Goal: Navigation & Orientation: Find specific page/section

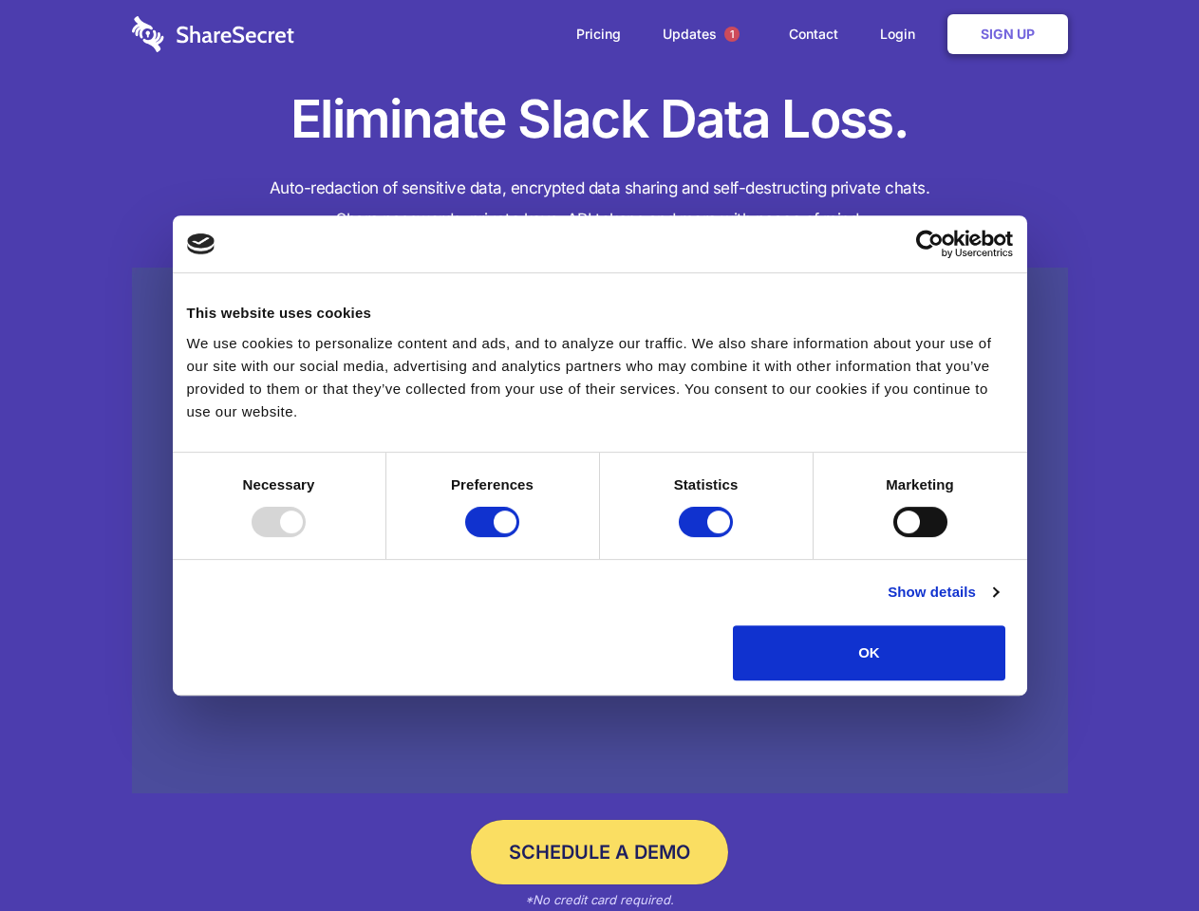
click at [306, 537] on div at bounding box center [279, 522] width 54 height 30
click at [519, 537] on input "Preferences" at bounding box center [492, 522] width 54 height 30
checkbox input "false"
click at [708, 537] on input "Statistics" at bounding box center [706, 522] width 54 height 30
checkbox input "false"
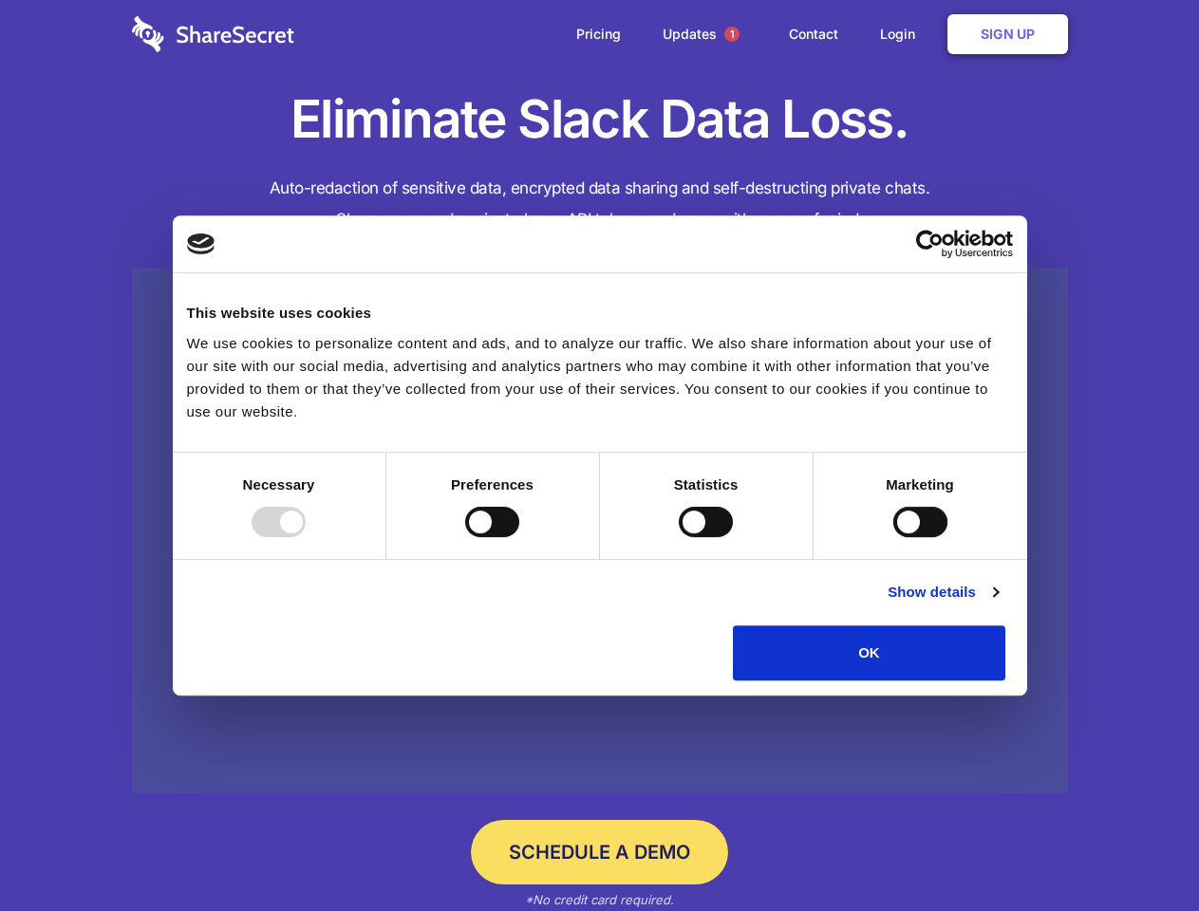
click at [893, 537] on input "Marketing" at bounding box center [920, 522] width 54 height 30
checkbox input "true"
click at [997, 604] on link "Show details" at bounding box center [942, 592] width 110 height 23
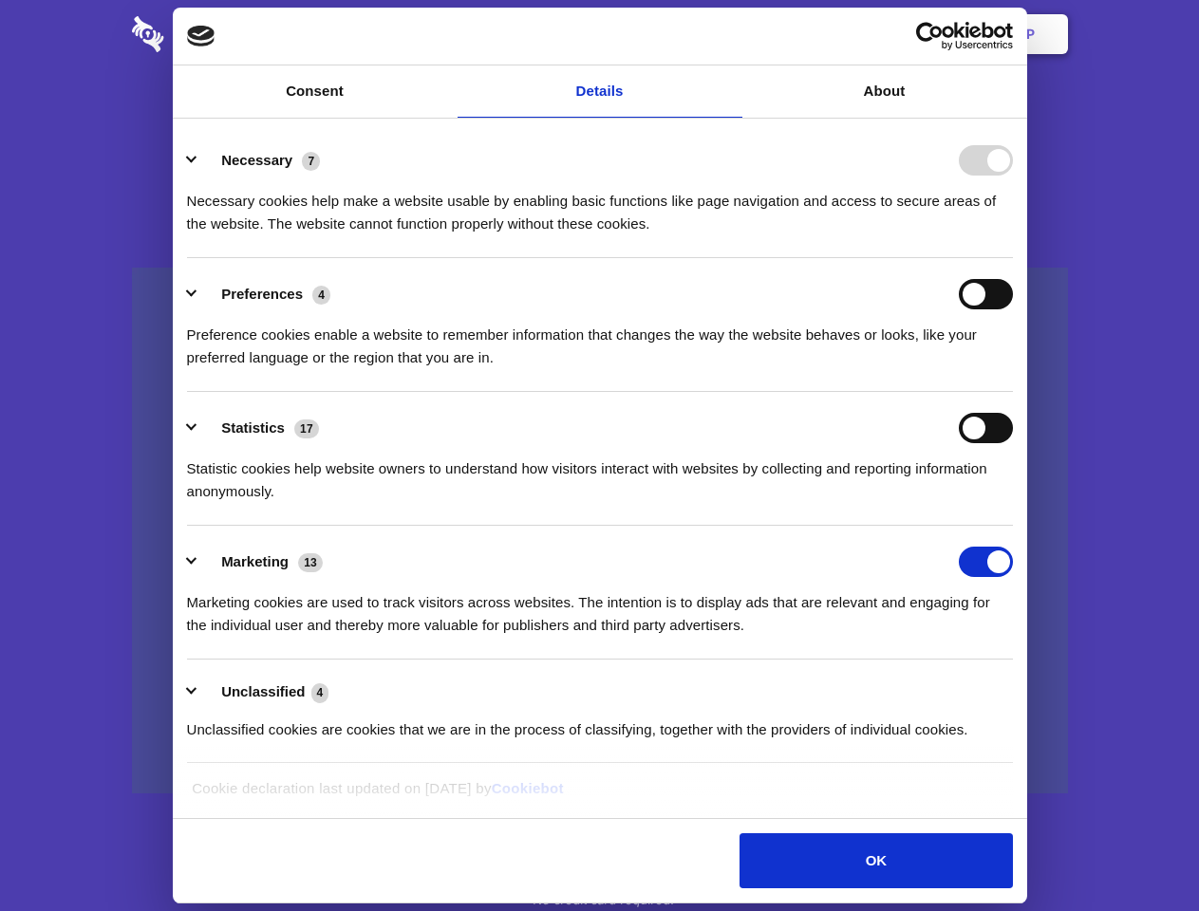
click at [1013, 258] on li "Necessary 7 Necessary cookies help make a website usable by enabling basic func…" at bounding box center [600, 191] width 826 height 134
click at [731, 34] on span "1" at bounding box center [731, 34] width 15 height 15
